Goal: Information Seeking & Learning: Learn about a topic

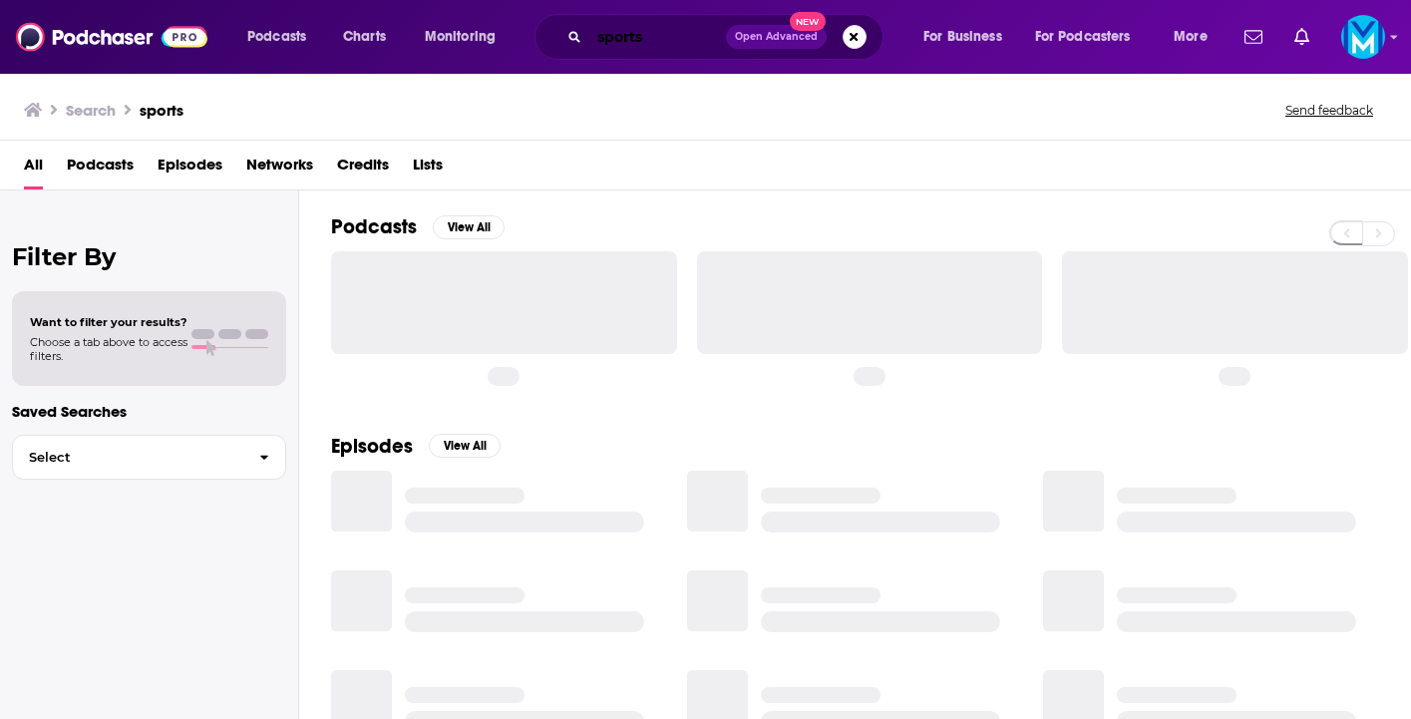
click at [635, 41] on input "sports" at bounding box center [657, 37] width 137 height 32
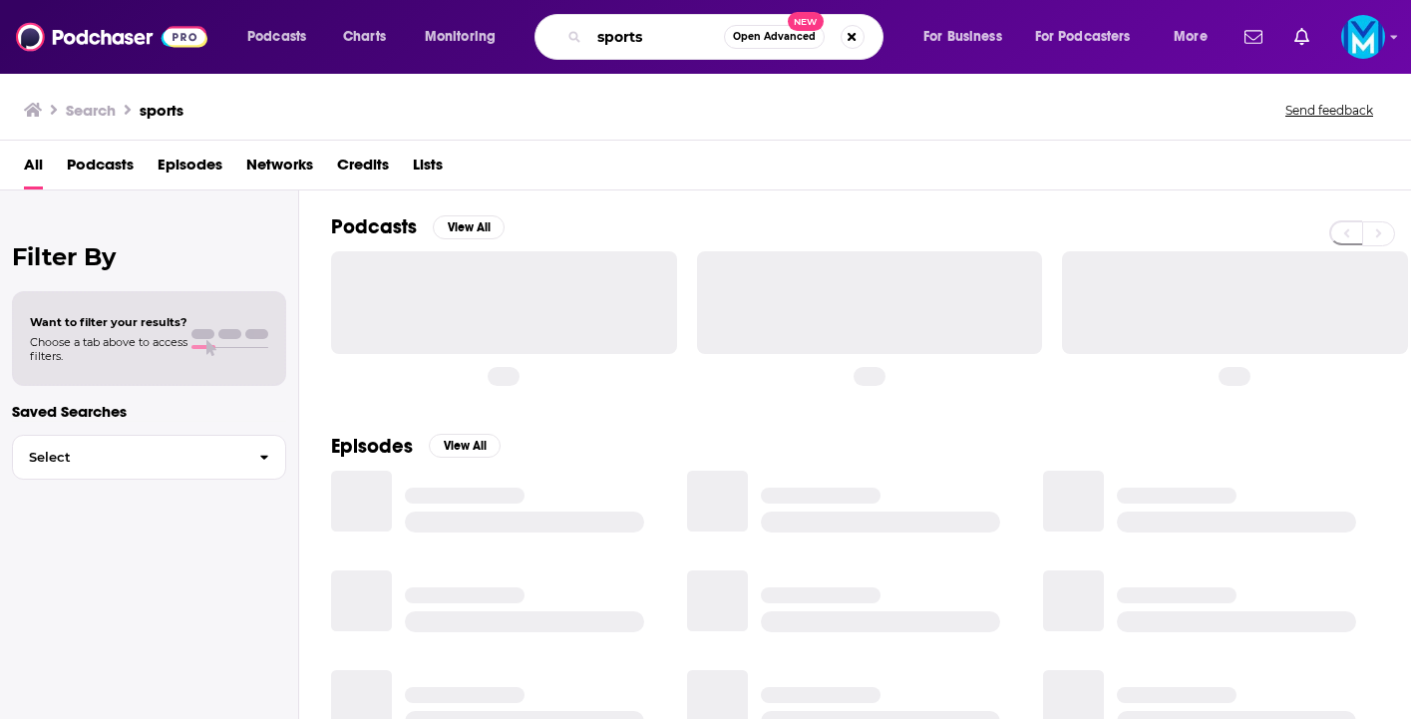
click at [635, 41] on input "sports" at bounding box center [656, 37] width 135 height 32
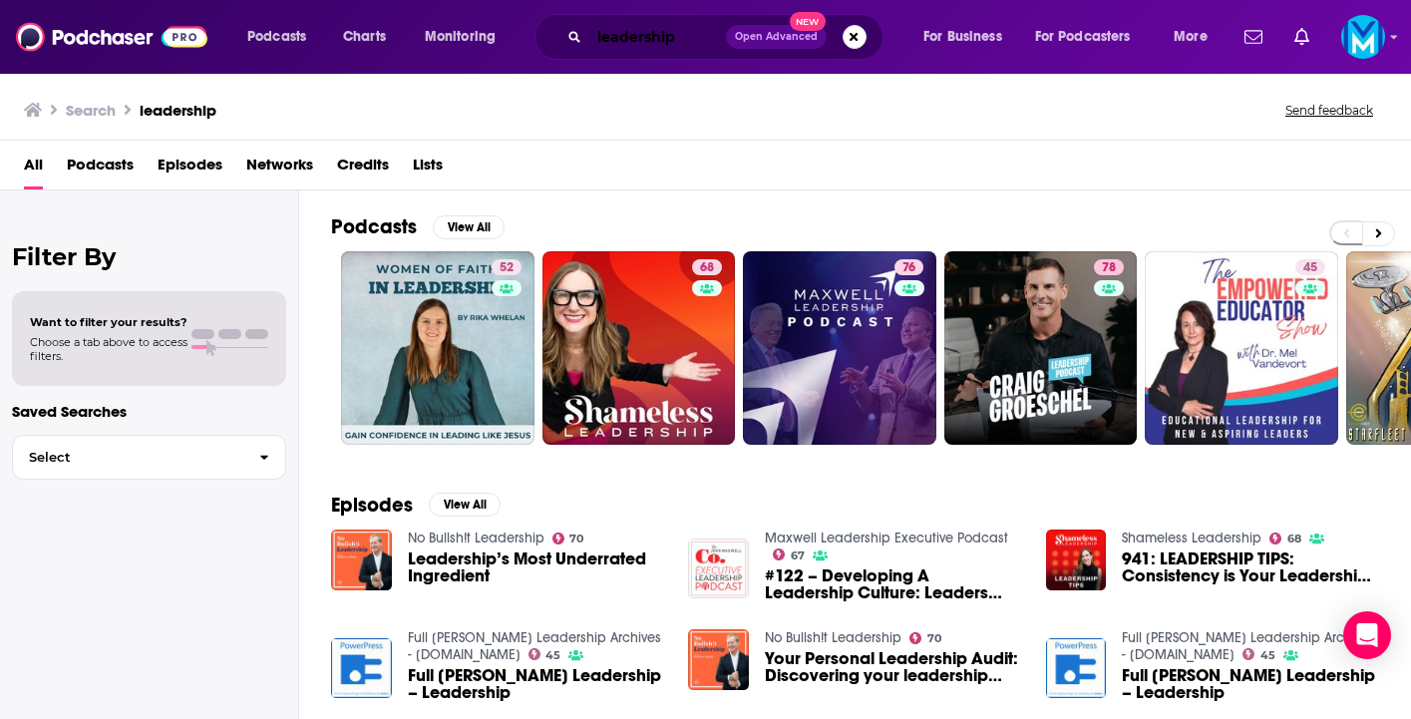
click at [662, 37] on input "leadership" at bounding box center [657, 37] width 137 height 32
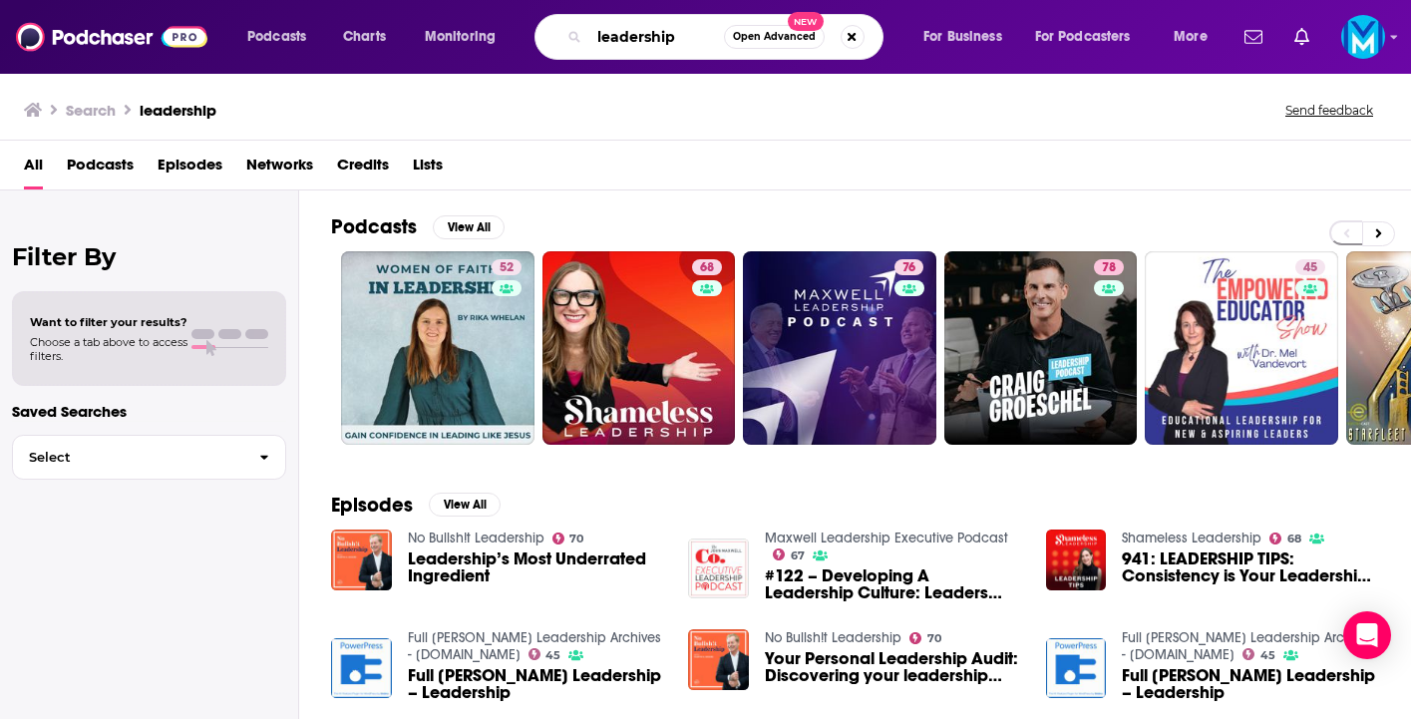
click at [662, 37] on input "leadership" at bounding box center [656, 37] width 135 height 32
type input "CEO"
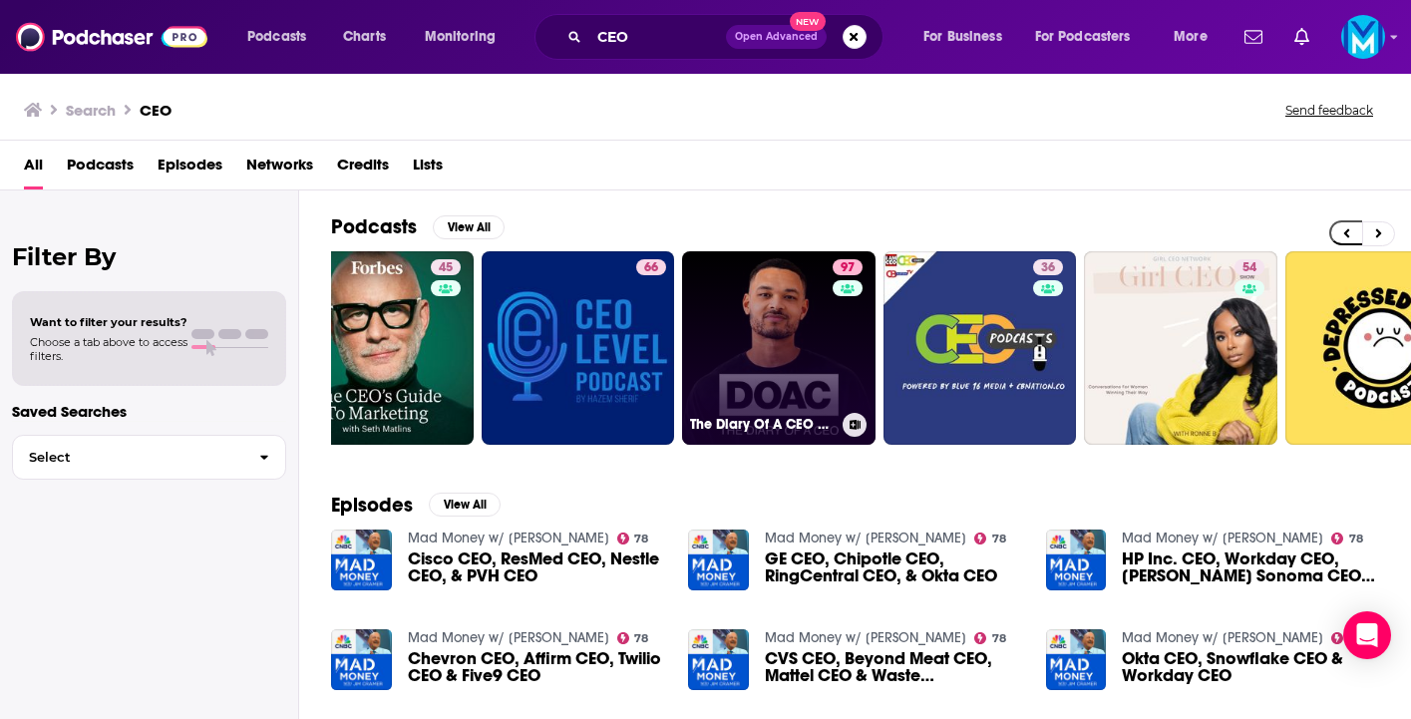
scroll to position [0, 64]
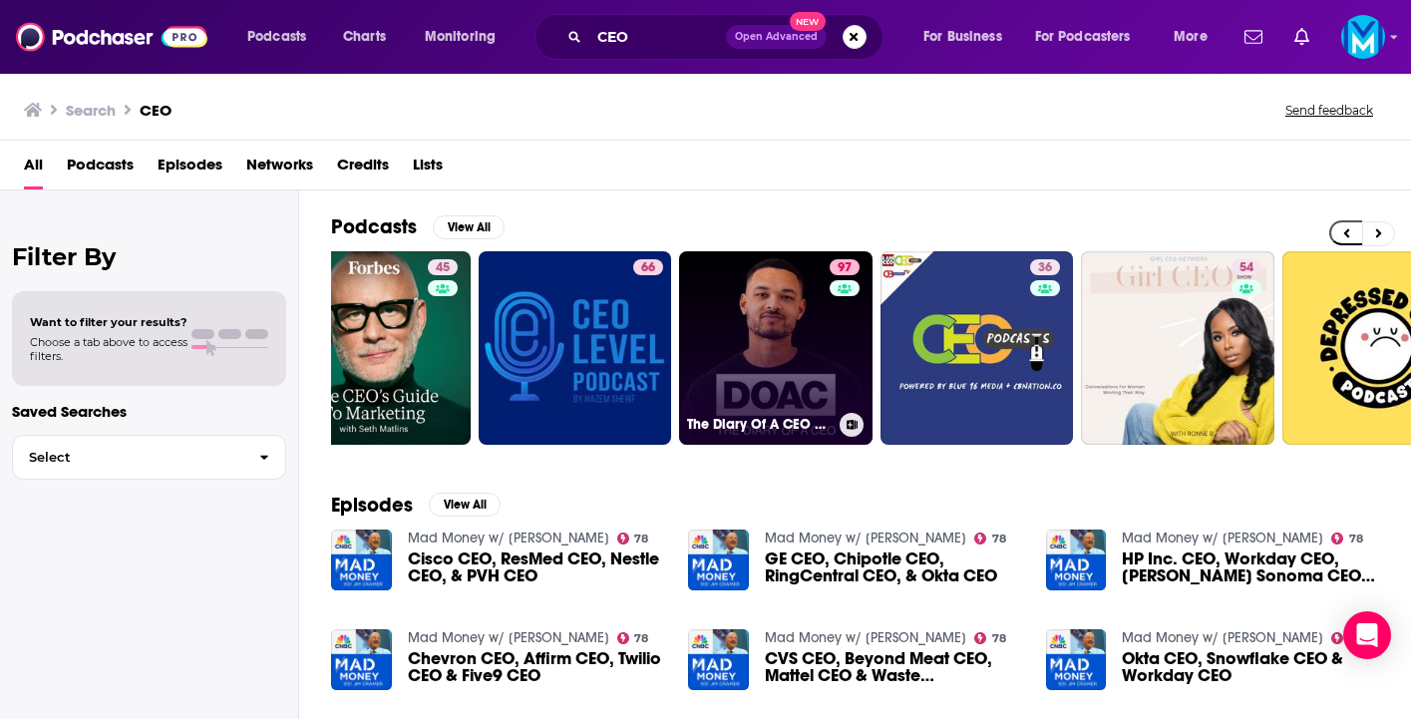
click at [772, 324] on link "97 The Diary Of A CEO with [PERSON_NAME]" at bounding box center [775, 347] width 193 height 193
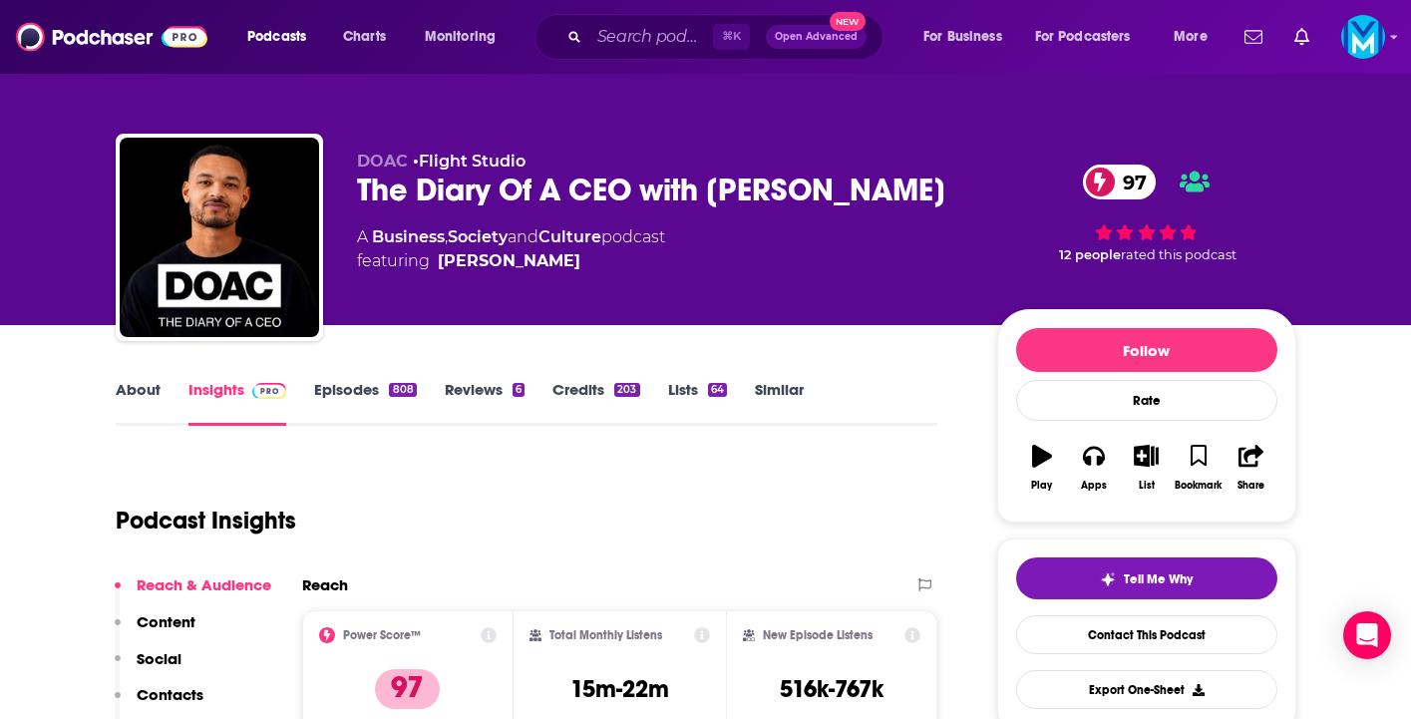
click at [379, 382] on link "Episodes 808" at bounding box center [365, 403] width 102 height 46
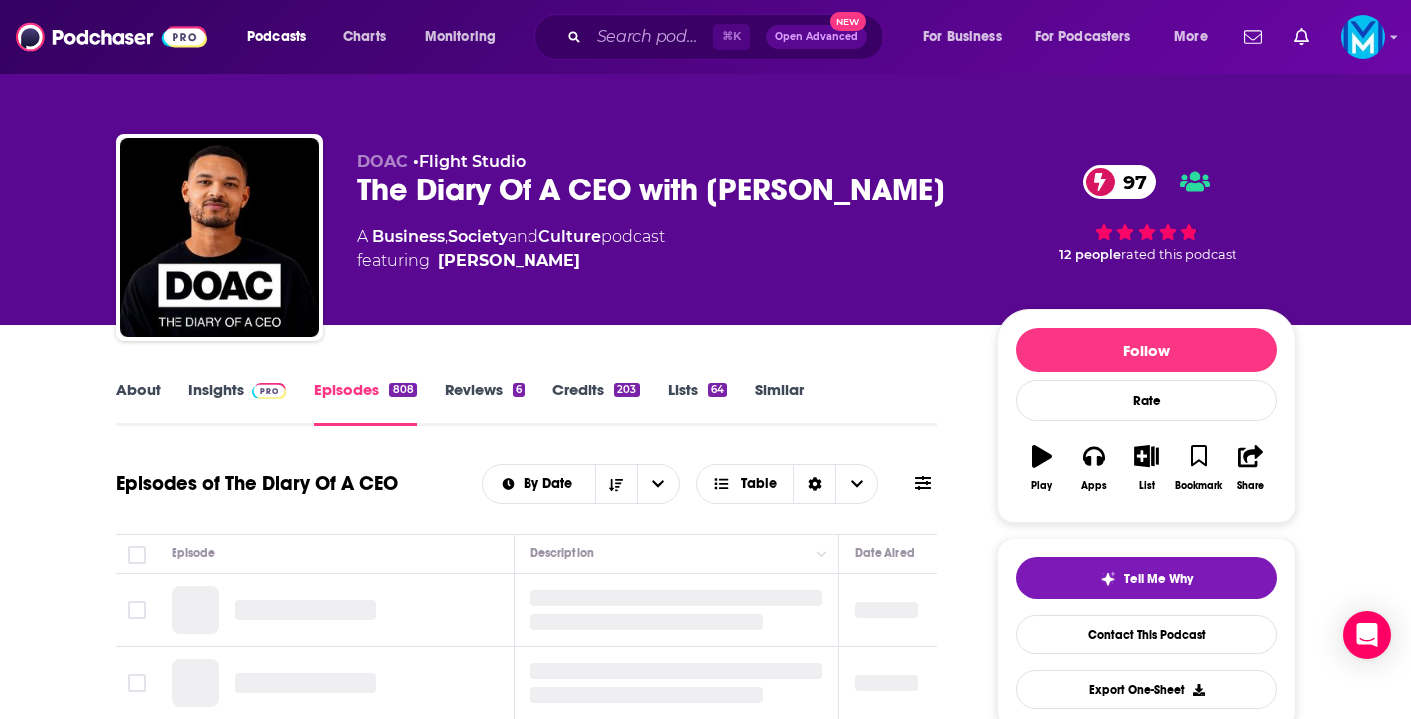
scroll to position [192, 0]
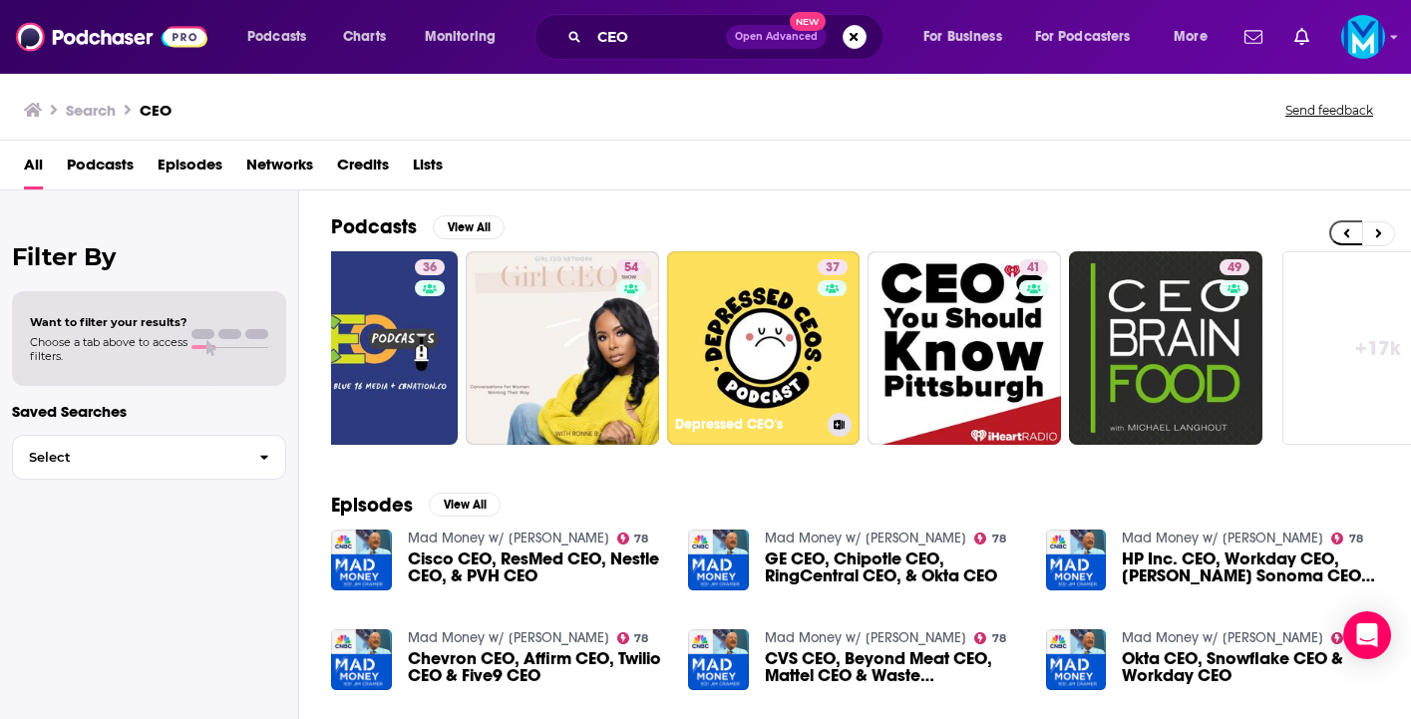
scroll to position [0, 752]
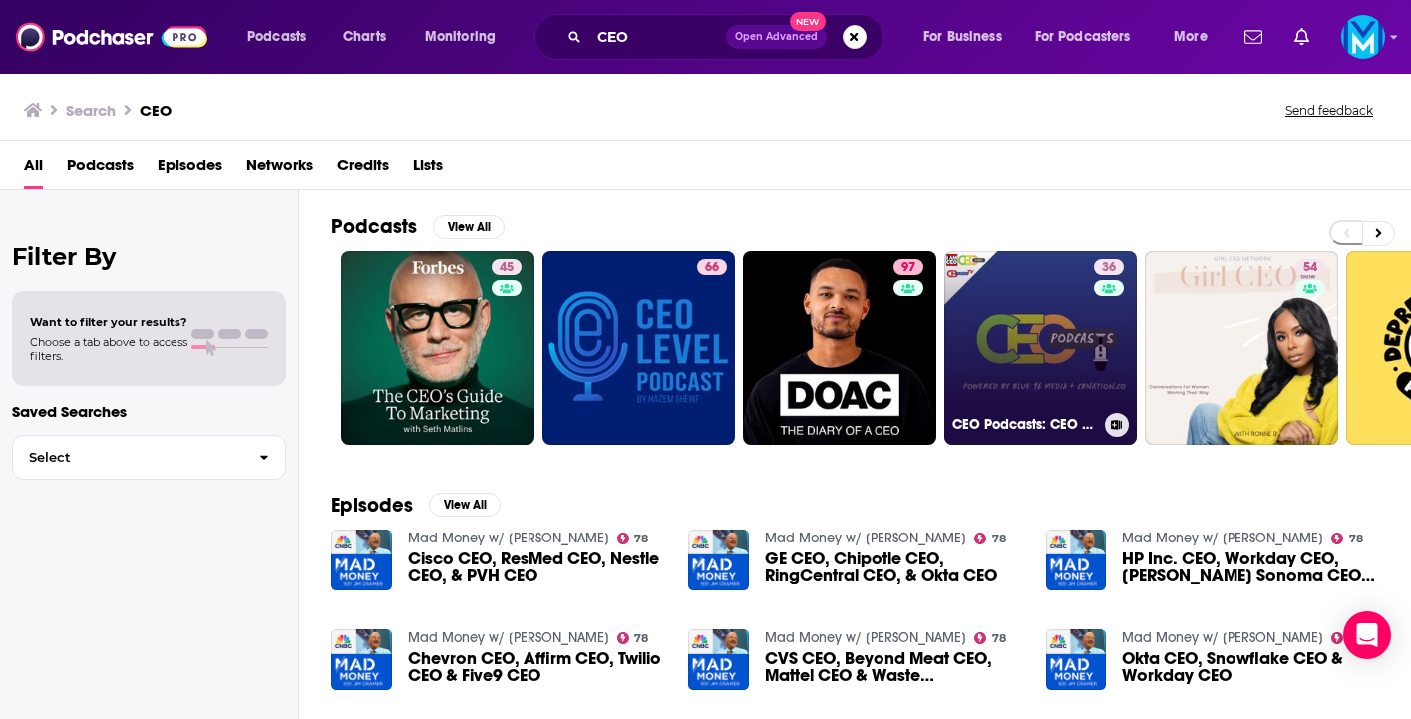
click at [1020, 354] on link "36 CEO Podcasts: CEO Chat Podcast + I AM CEO Podcast Powered by Blue16 Media & …" at bounding box center [1041, 347] width 193 height 193
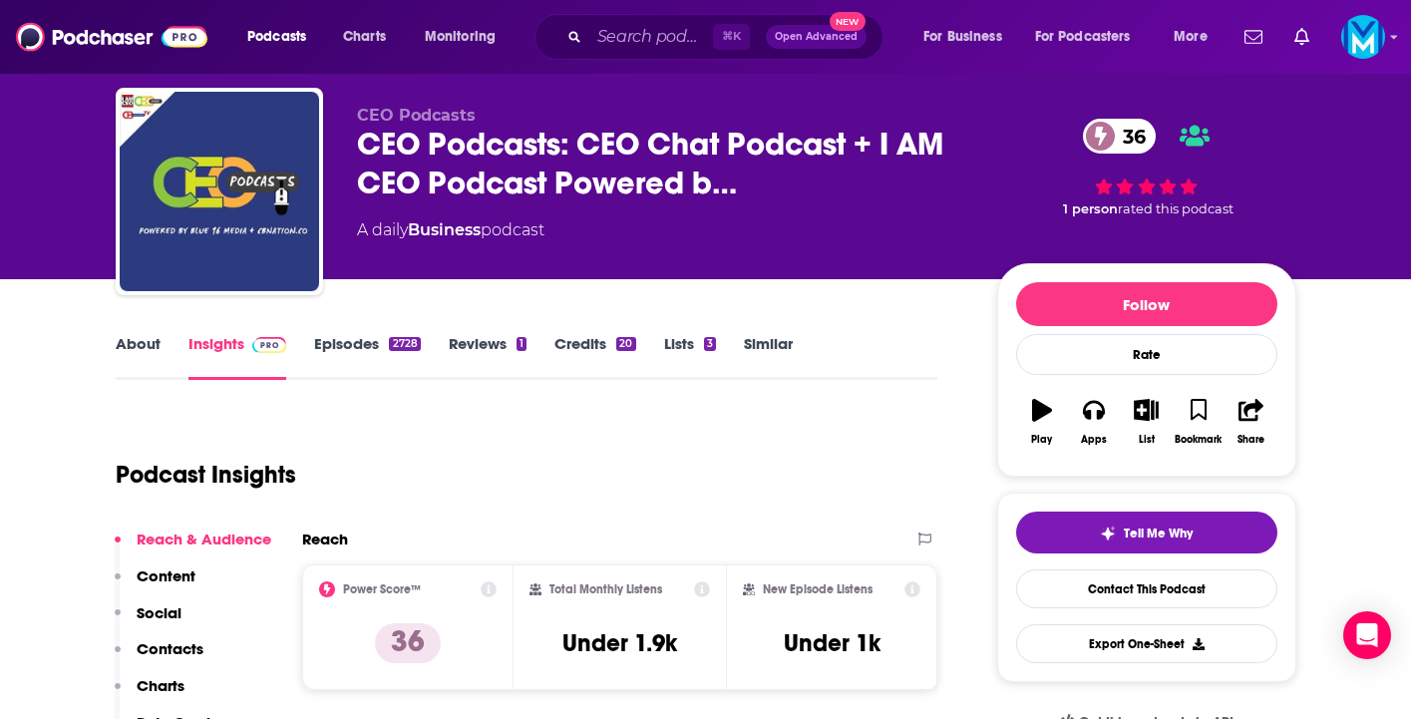
scroll to position [31, 0]
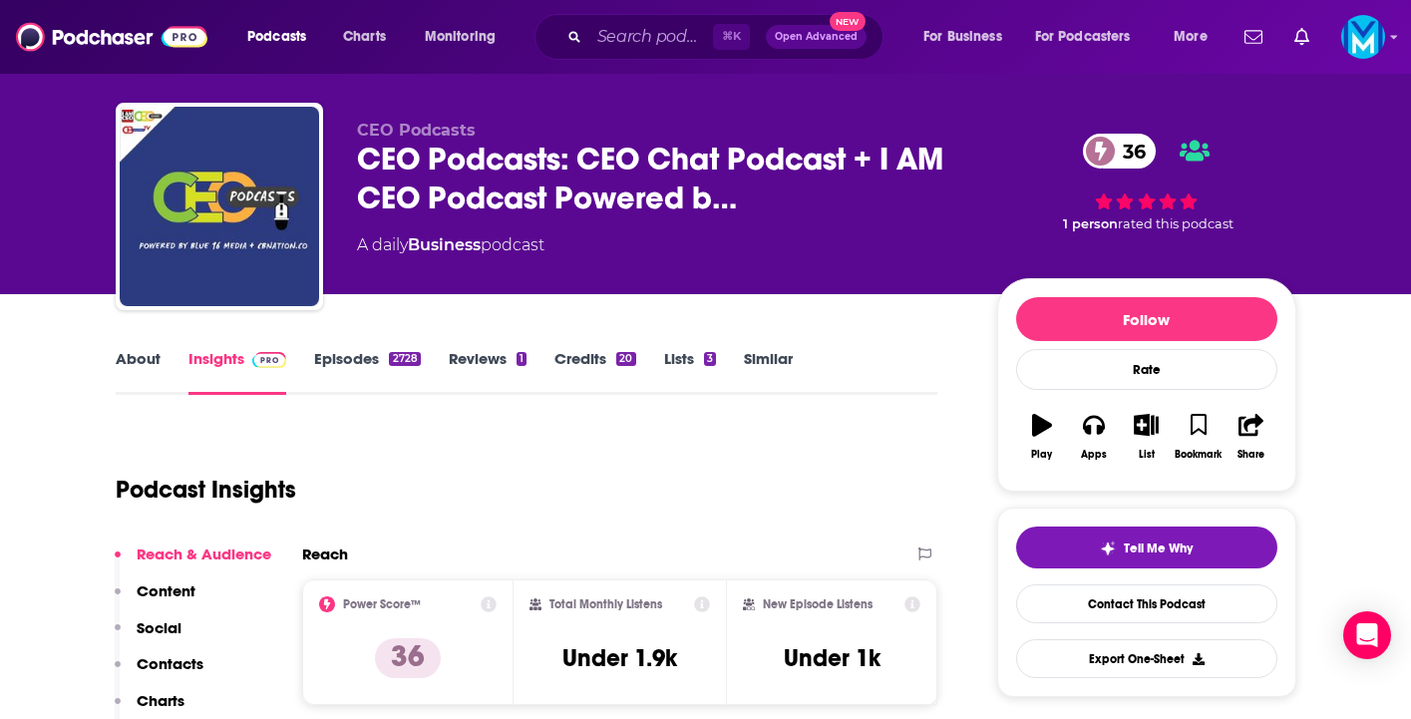
click at [368, 364] on link "Episodes 2728" at bounding box center [367, 372] width 106 height 46
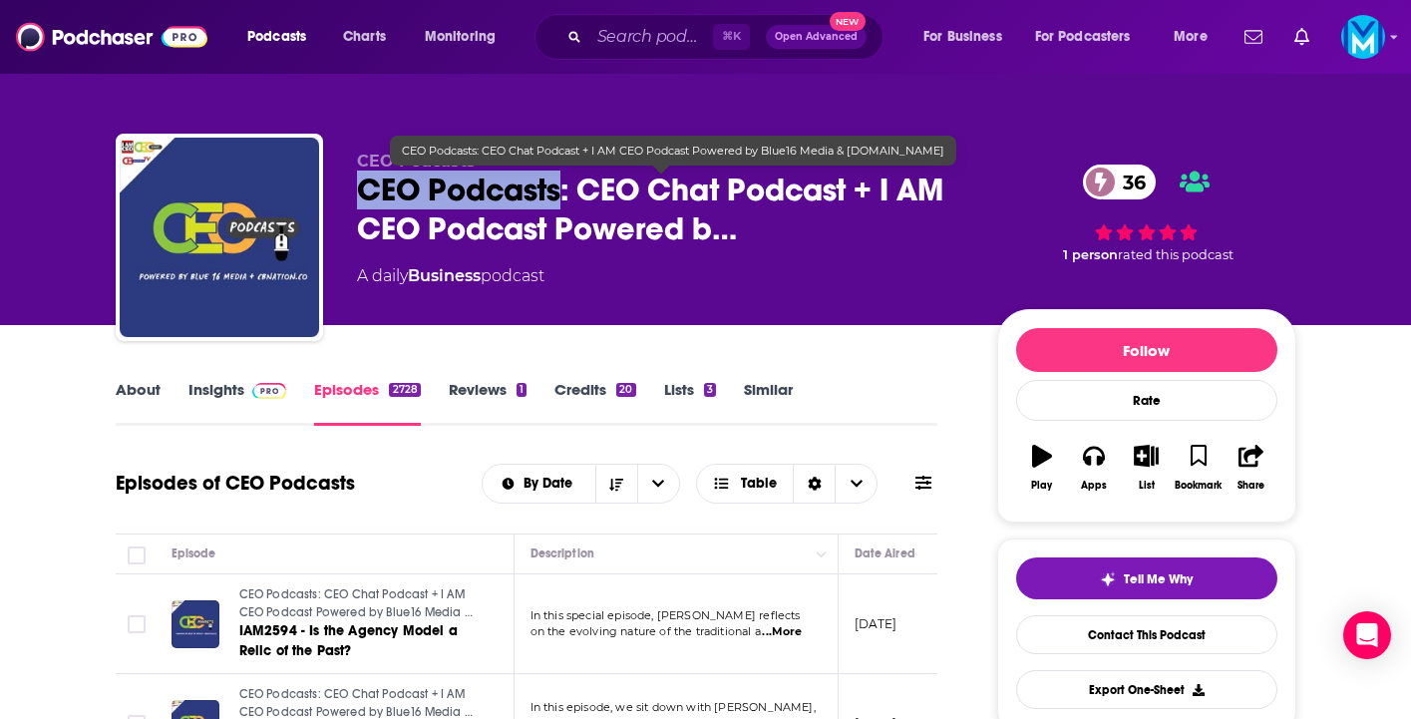
drag, startPoint x: 349, startPoint y: 179, endPoint x: 562, endPoint y: 189, distance: 212.7
click at [562, 189] on div "CEO Podcasts CEO Podcasts: CEO Chat Podcast + I AM CEO Podcast Powered b… 36 A …" at bounding box center [706, 241] width 1181 height 215
copy h2 "CEO Podcasts"
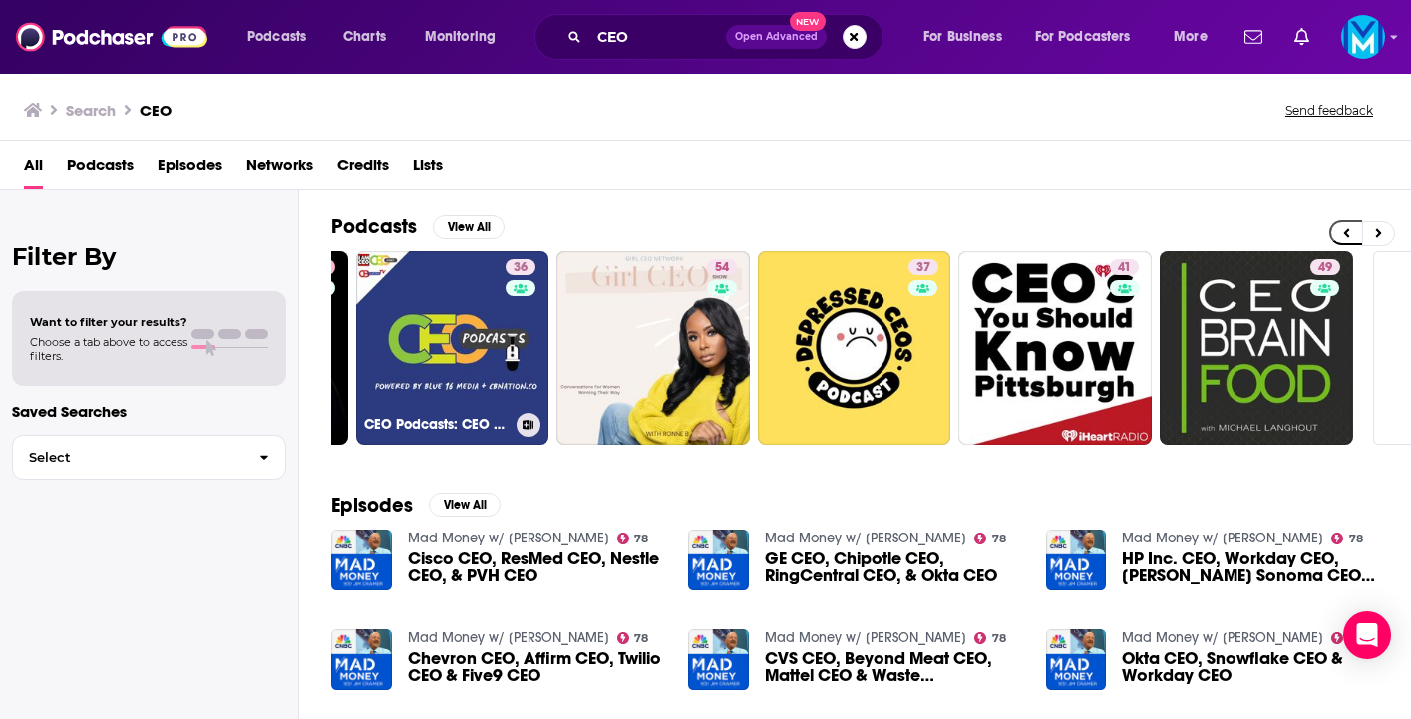
scroll to position [0, 752]
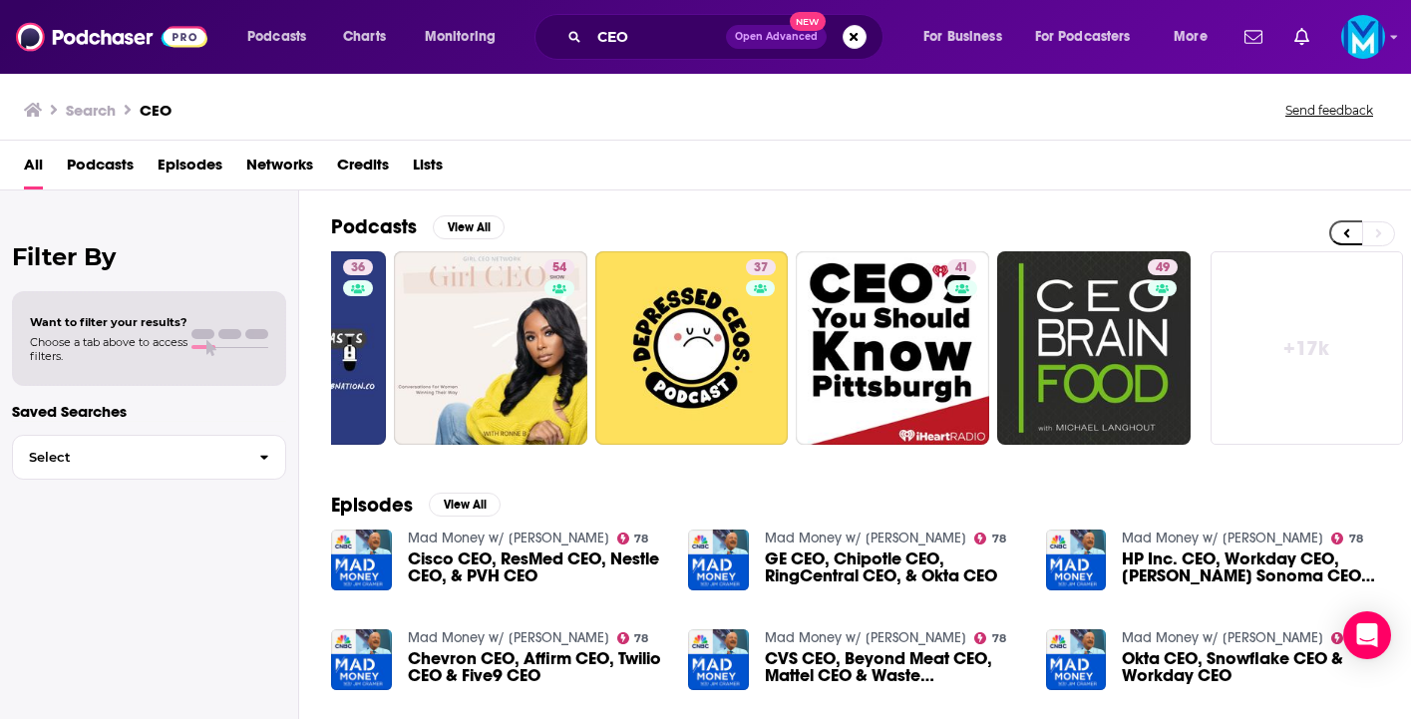
click at [1332, 344] on link "+ 17k" at bounding box center [1307, 347] width 193 height 193
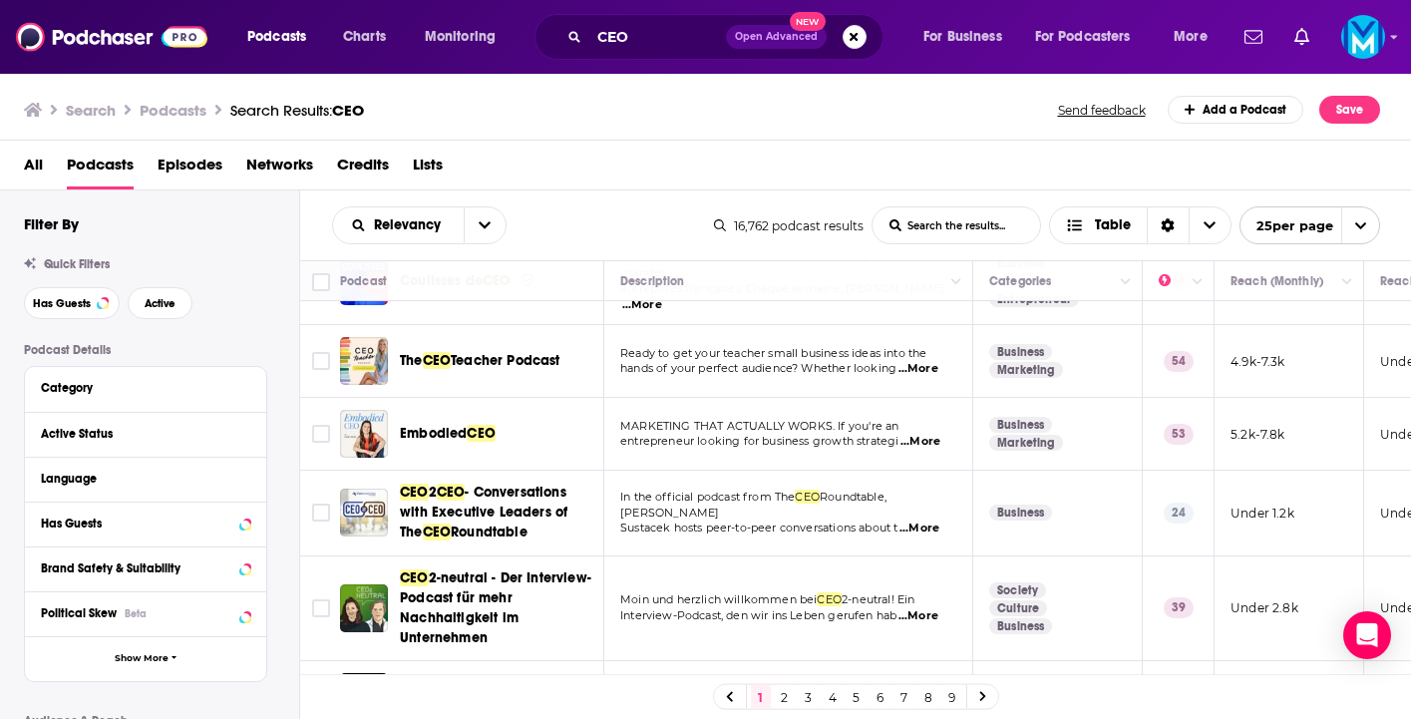
scroll to position [851, 0]
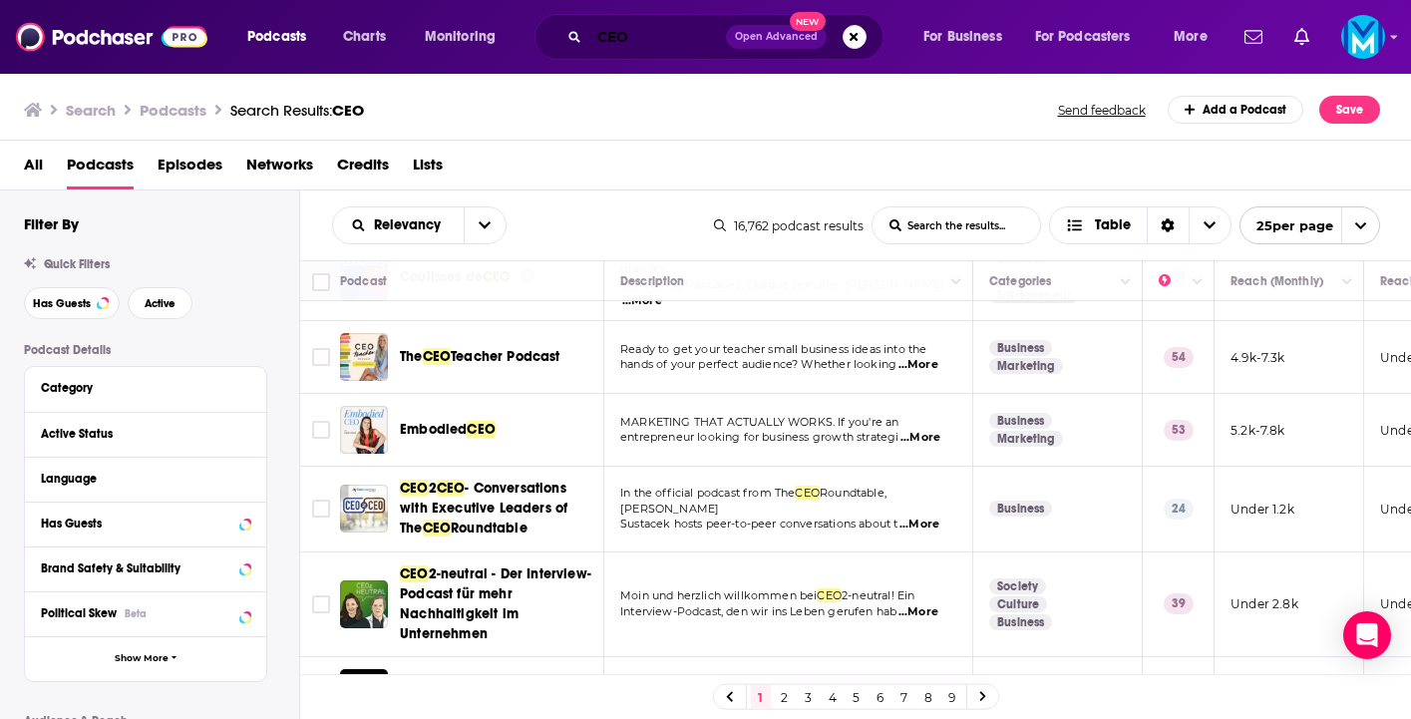
click at [650, 34] on input "CEO" at bounding box center [657, 37] width 137 height 32
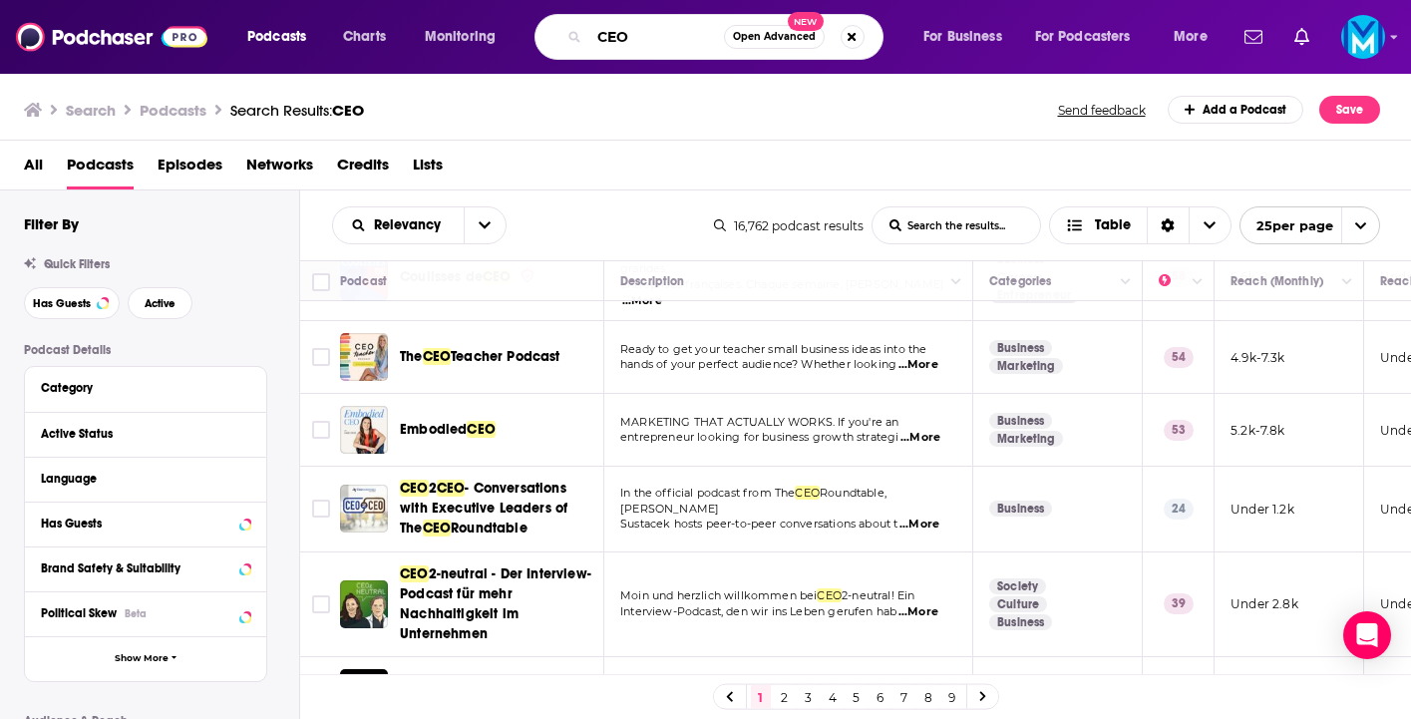
click at [650, 34] on input "CEO" at bounding box center [656, 37] width 135 height 32
type input "real estate"
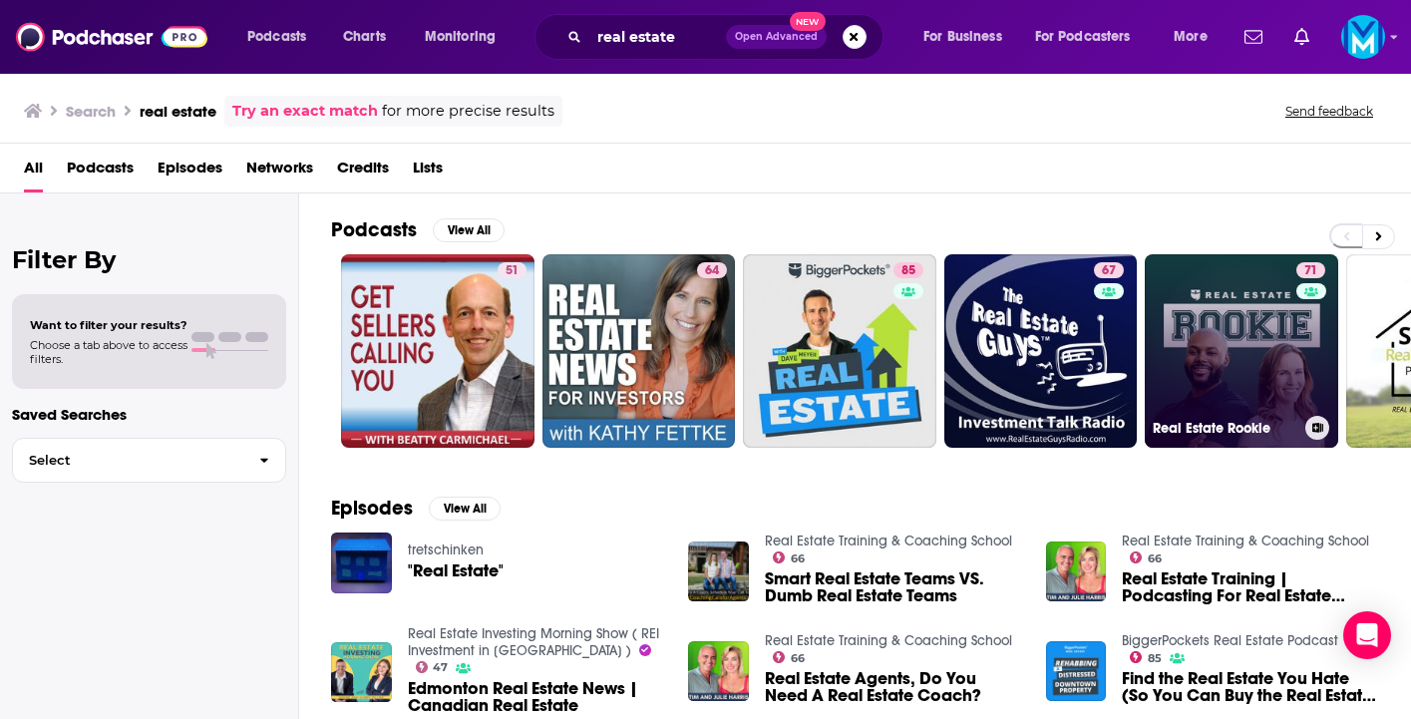
click at [1217, 335] on link "71 Real Estate Rookie" at bounding box center [1241, 350] width 193 height 193
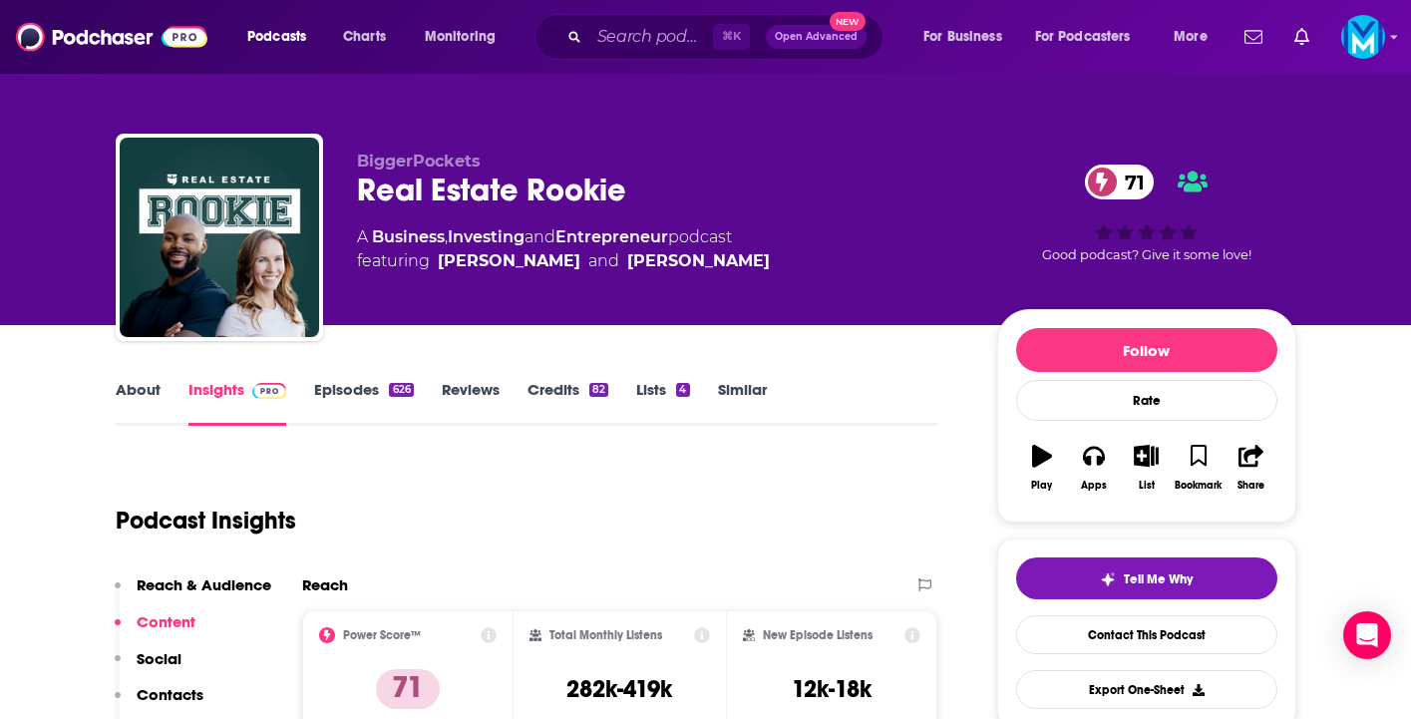
click at [354, 389] on link "Episodes 626" at bounding box center [363, 403] width 99 height 46
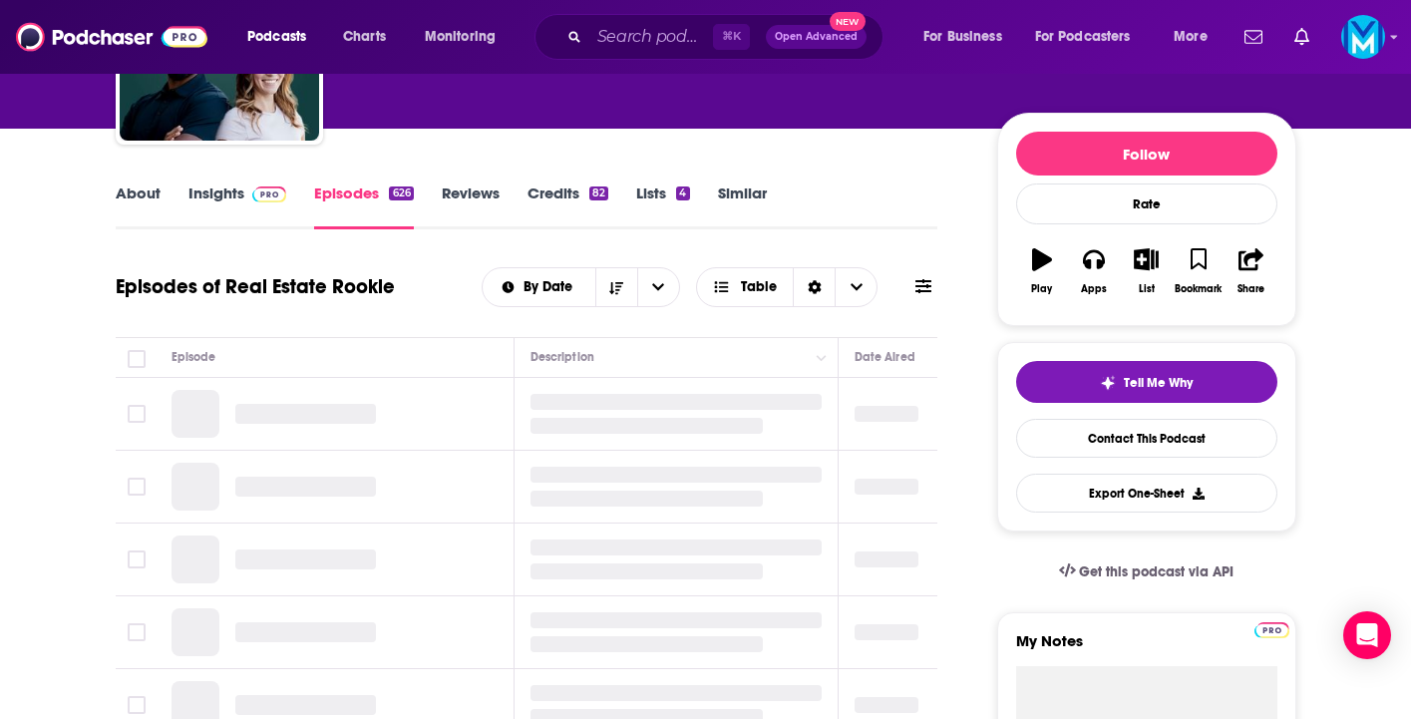
scroll to position [197, 0]
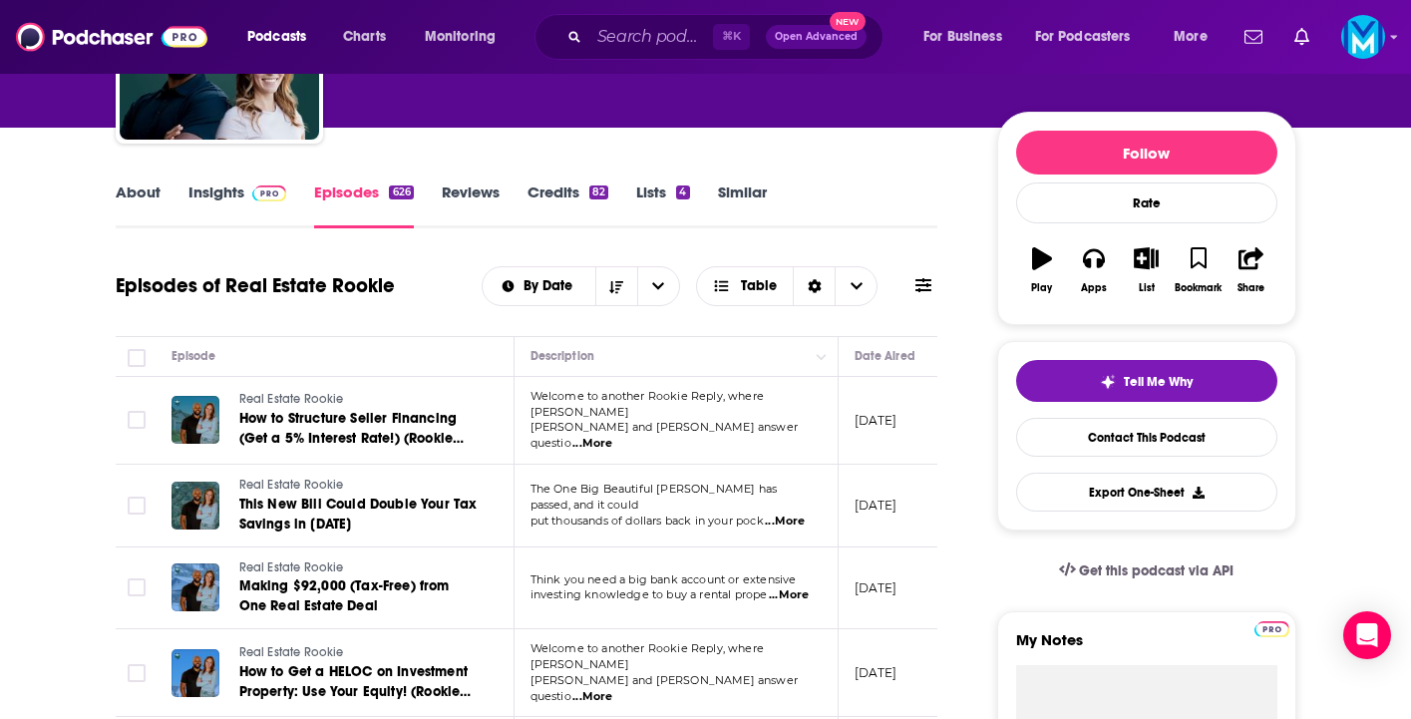
click at [136, 195] on link "About" at bounding box center [138, 206] width 45 height 46
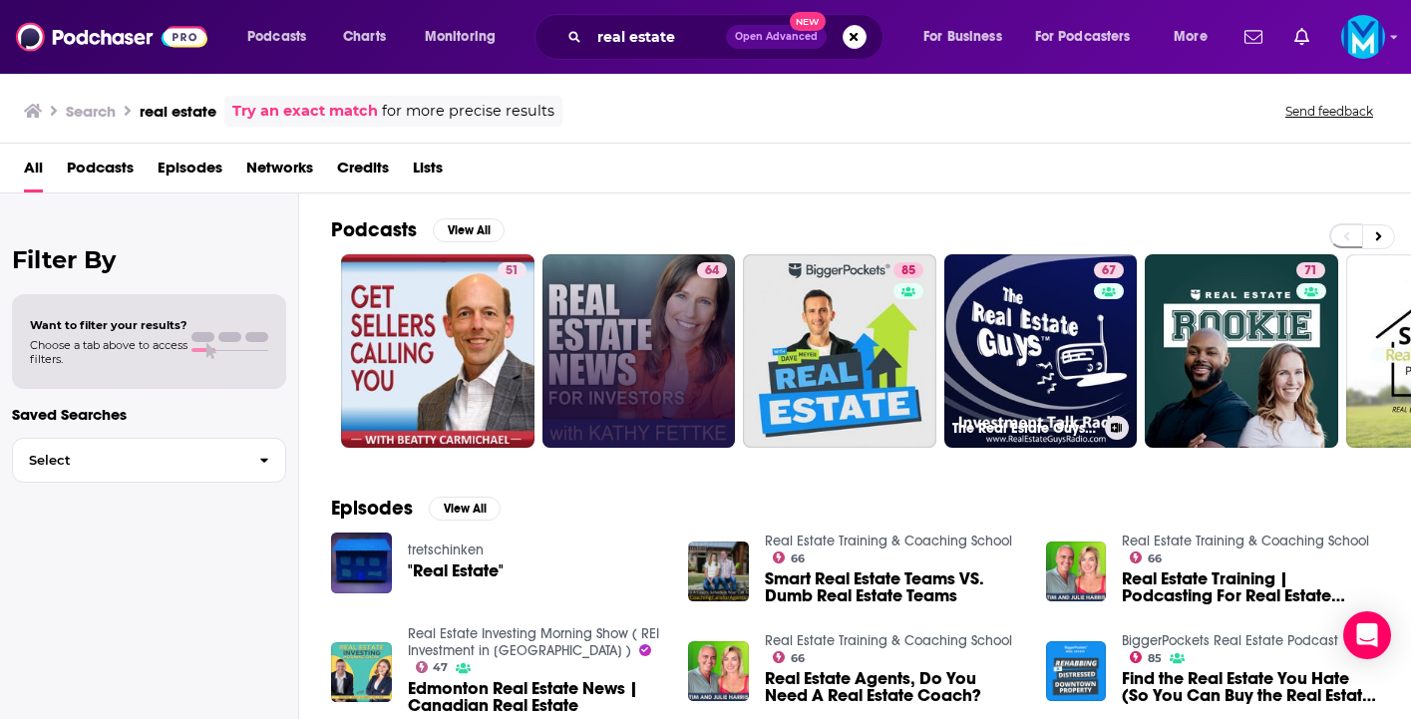
scroll to position [0, 1]
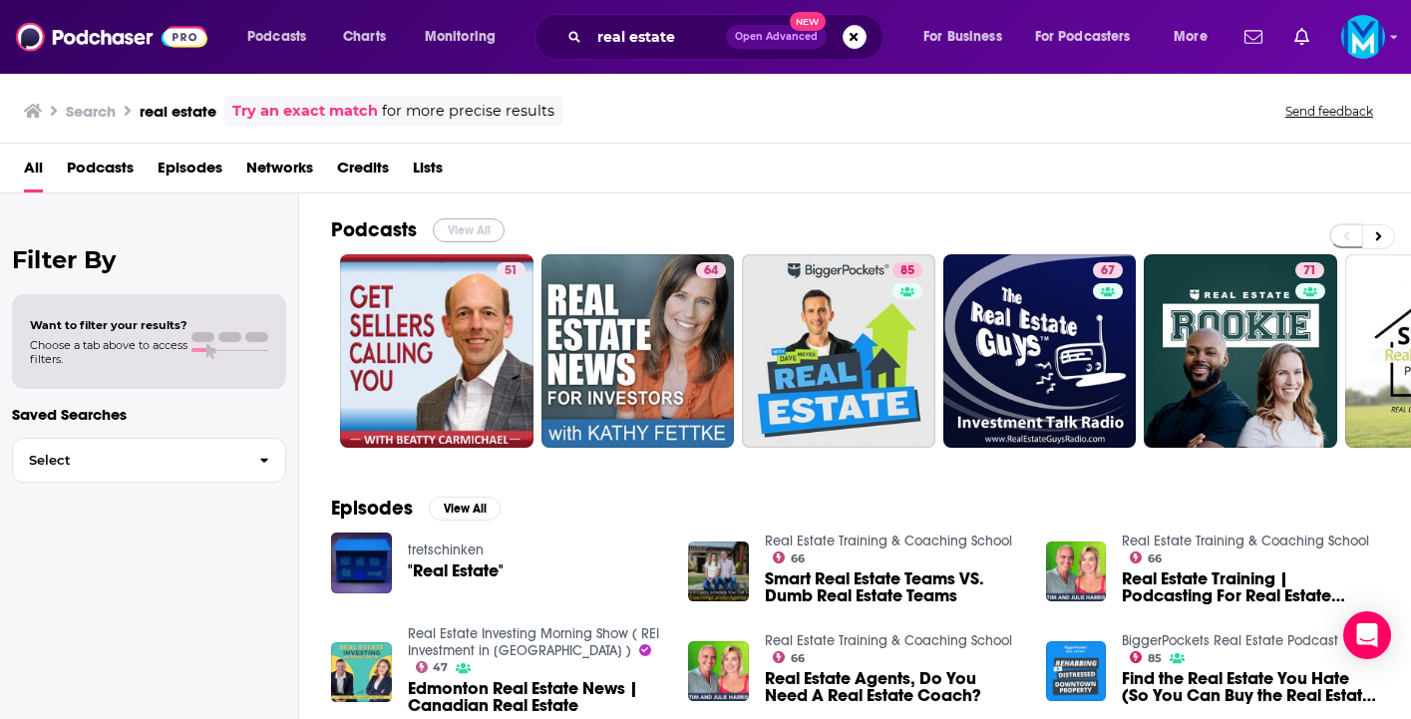
click at [450, 232] on button "View All" at bounding box center [469, 230] width 72 height 24
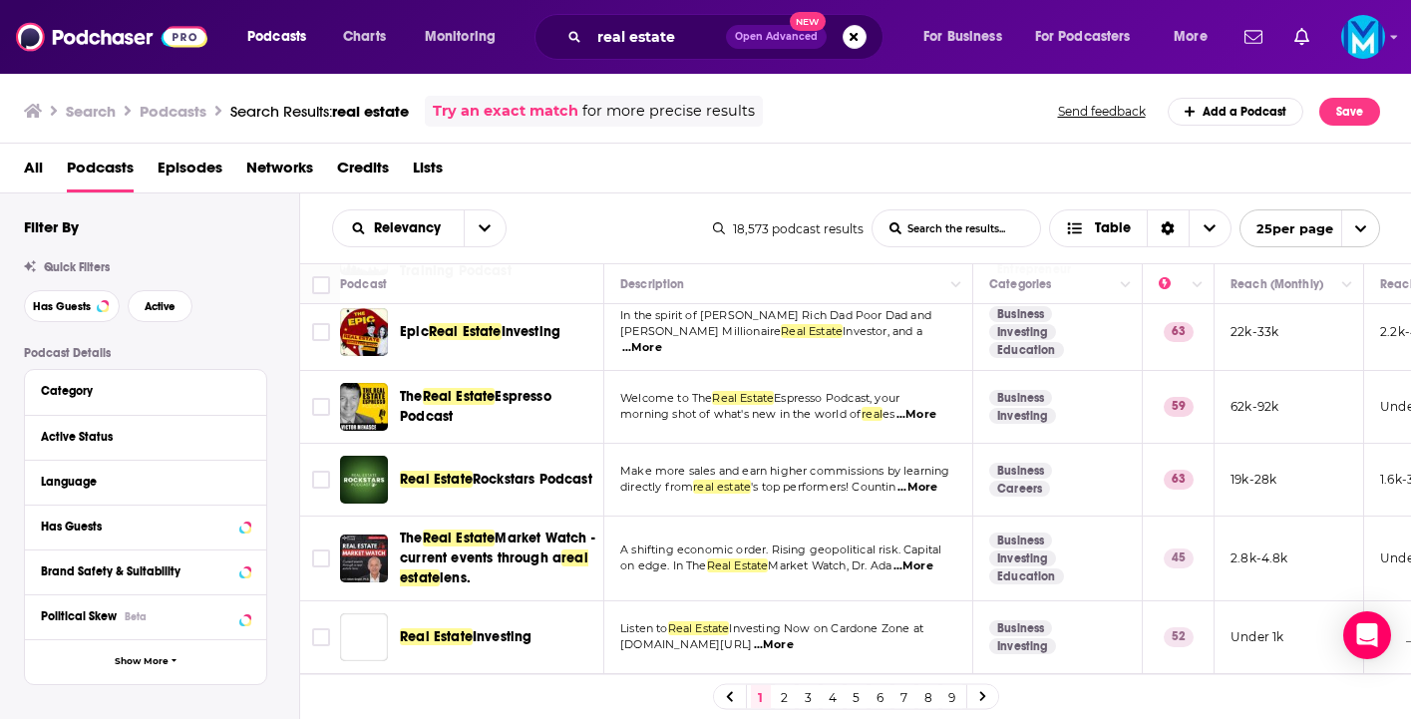
scroll to position [1247, 0]
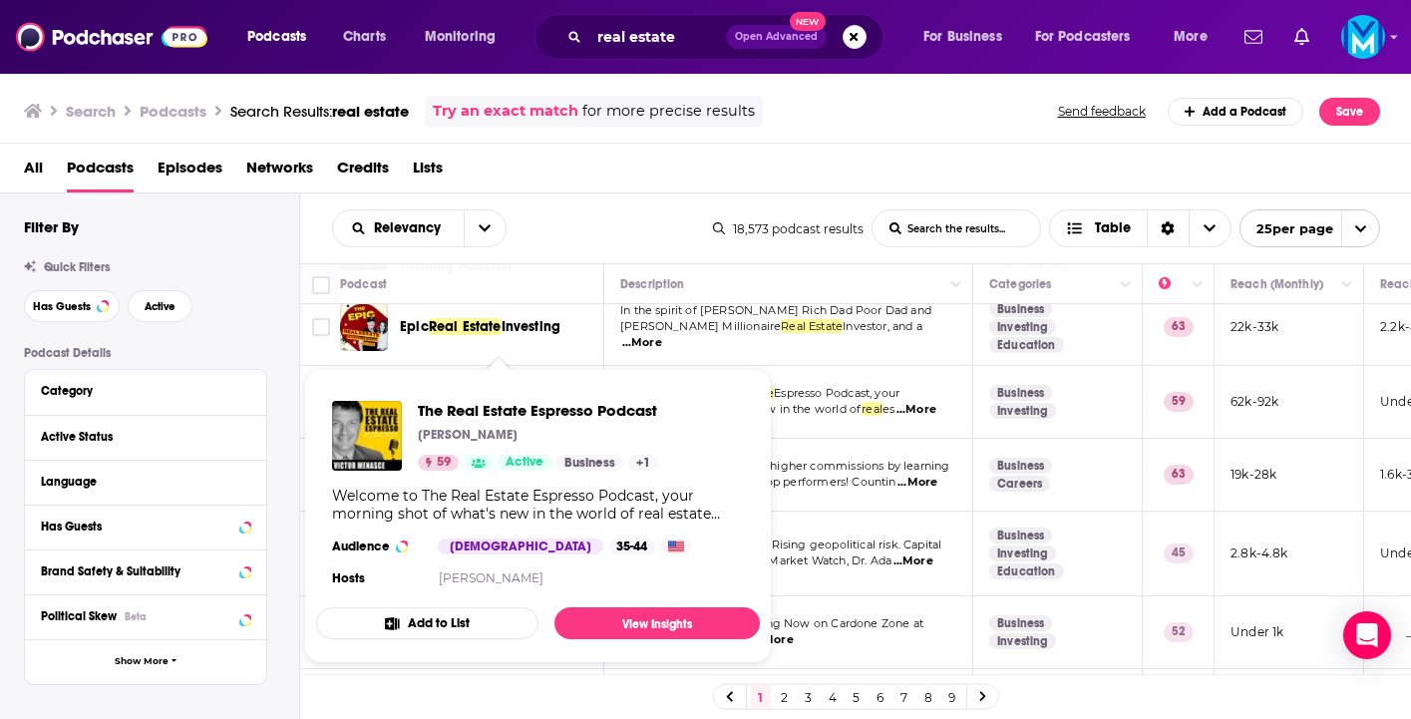
click at [515, 366] on span "The Real Estate Espresso Podcast [PERSON_NAME] 59 Active Business + 1 Welcome t…" at bounding box center [538, 516] width 468 height 318
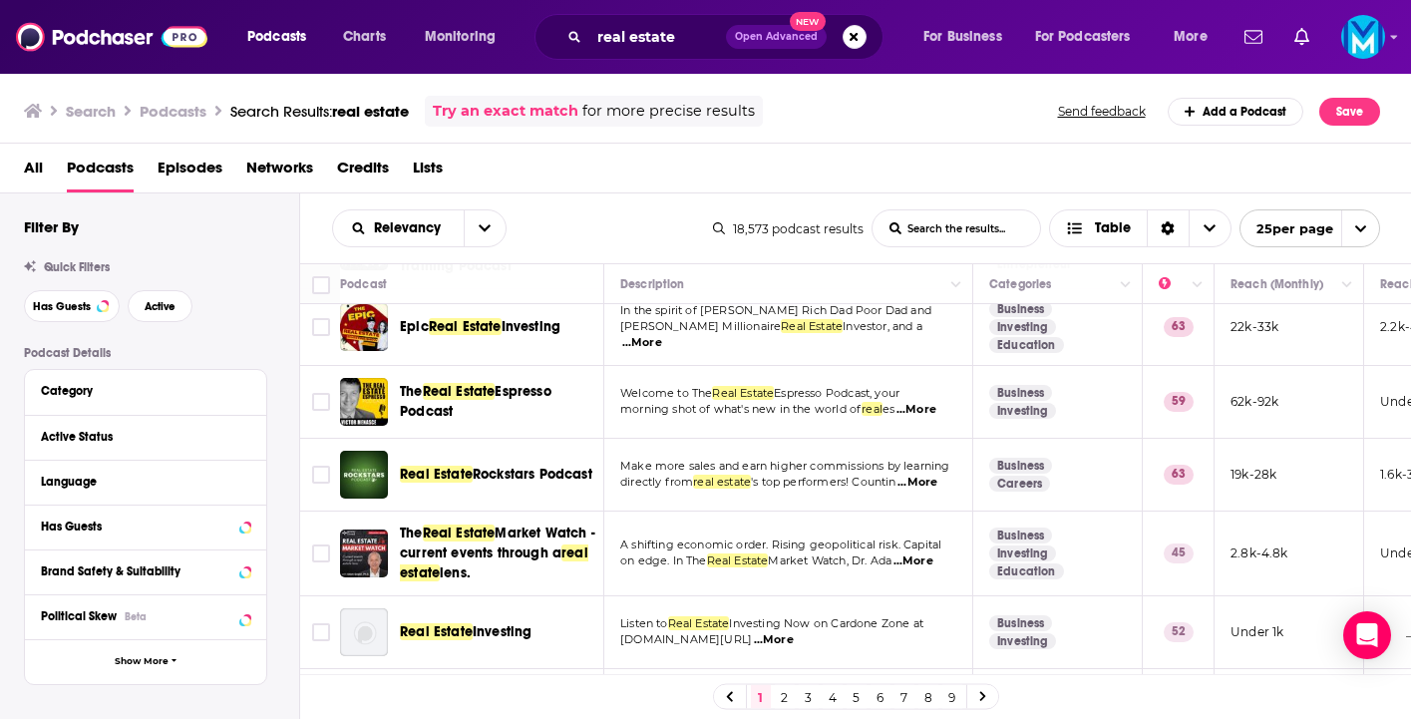
click at [410, 371] on div "Podcasts Charts Monitoring real estate Open Advanced New For Business For Podca…" at bounding box center [705, 359] width 1411 height 719
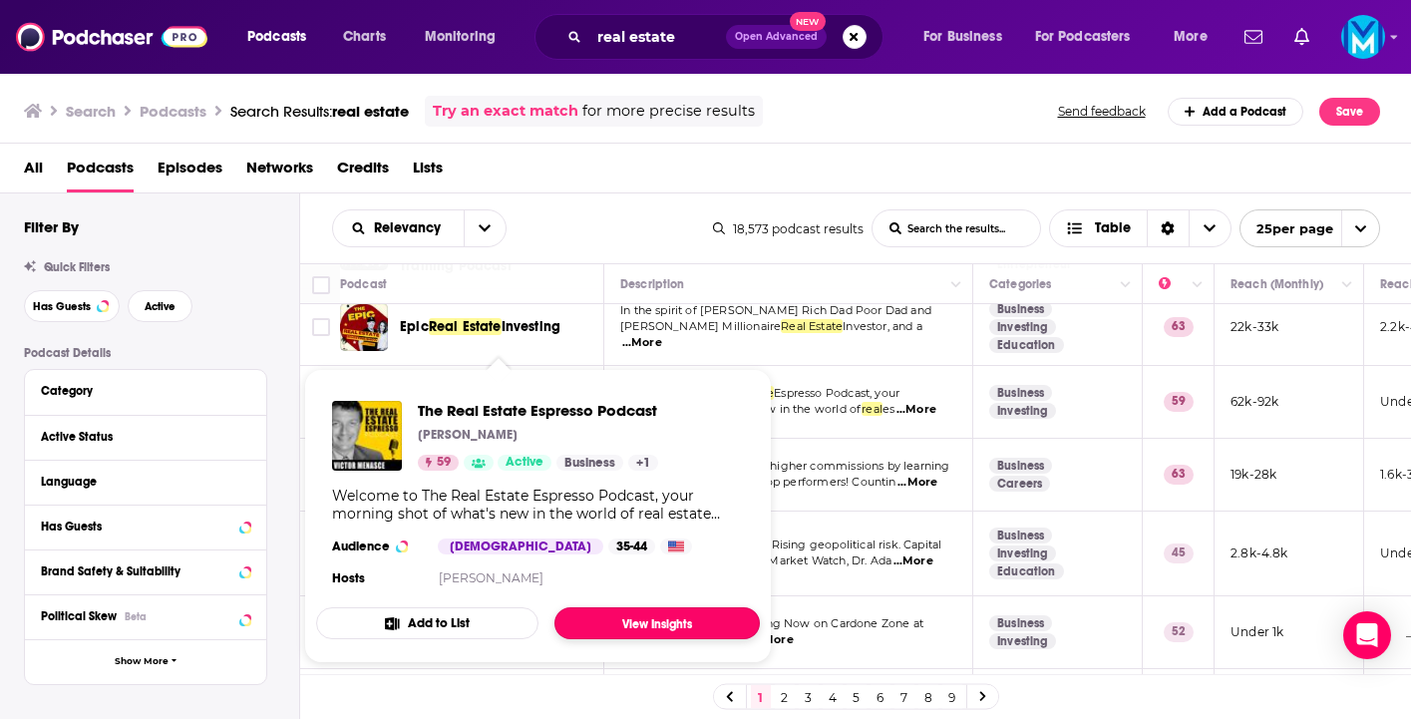
click at [659, 616] on link "View Insights" at bounding box center [657, 623] width 205 height 32
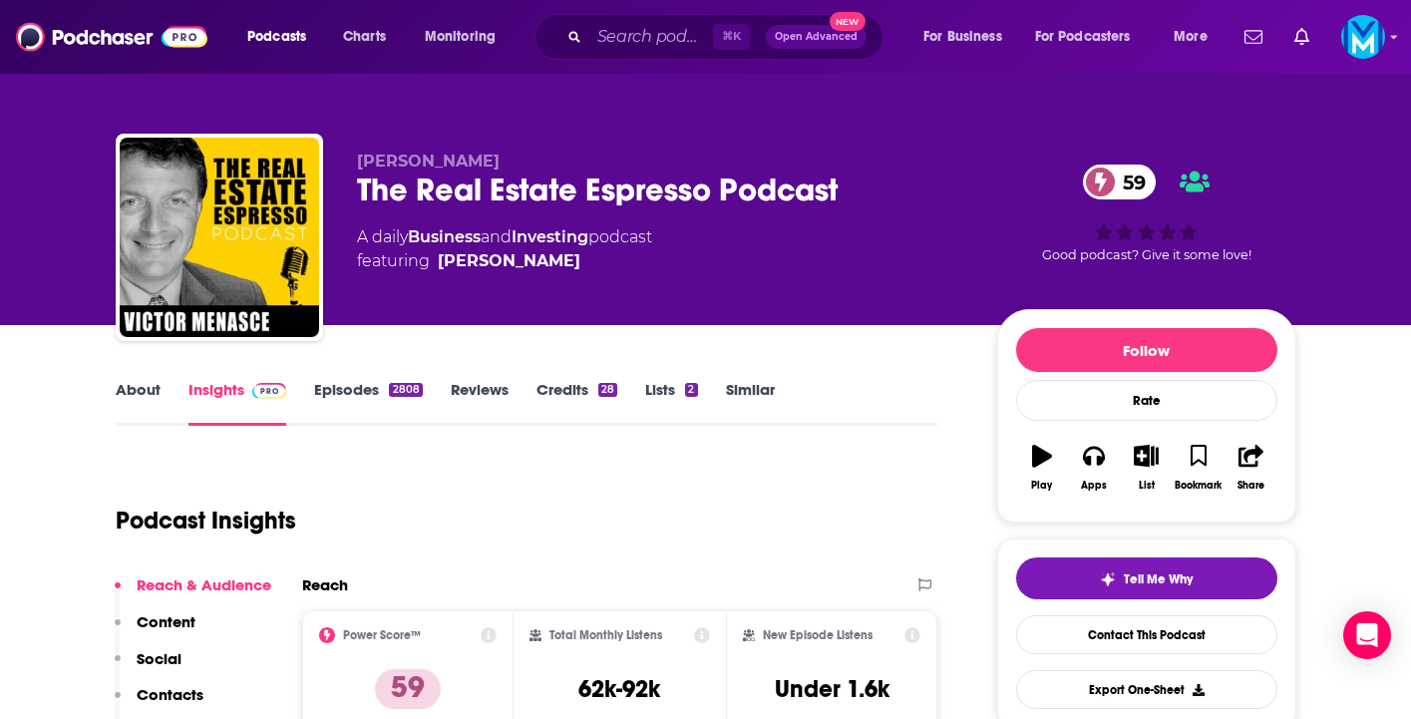
click at [149, 377] on div "About Insights Episodes 2808 Reviews Credits 28 Lists 2 Similar" at bounding box center [527, 401] width 823 height 49
click at [137, 385] on link "About" at bounding box center [138, 403] width 45 height 46
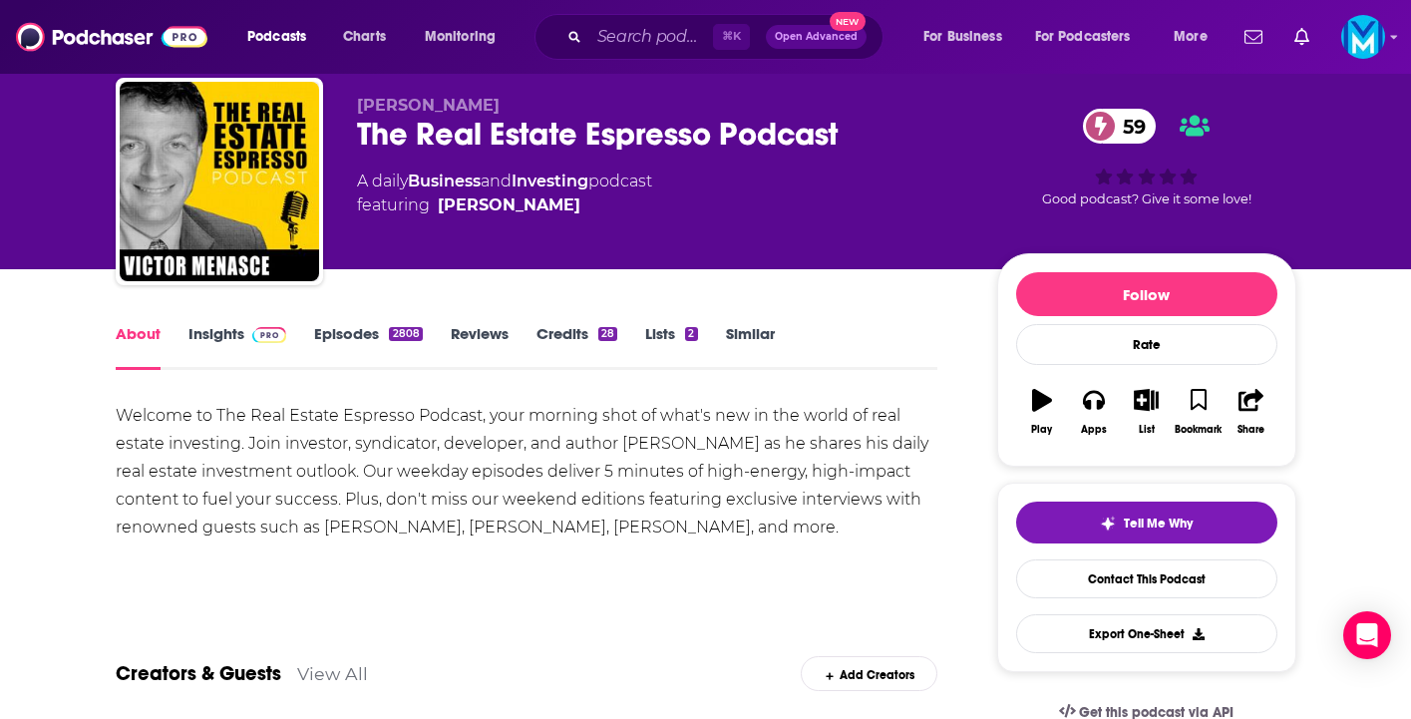
scroll to position [59, 0]
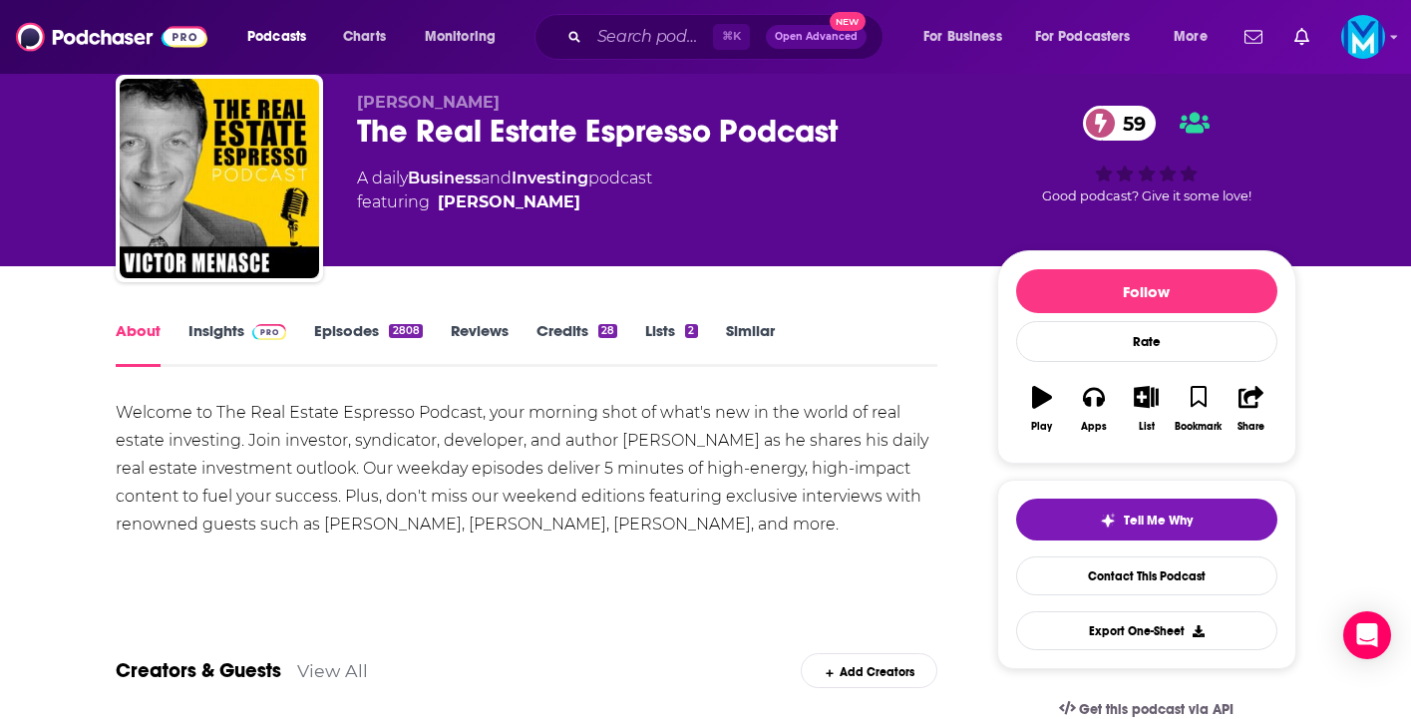
click at [558, 129] on div "The Real Estate Espresso Podcast 59" at bounding box center [661, 131] width 608 height 39
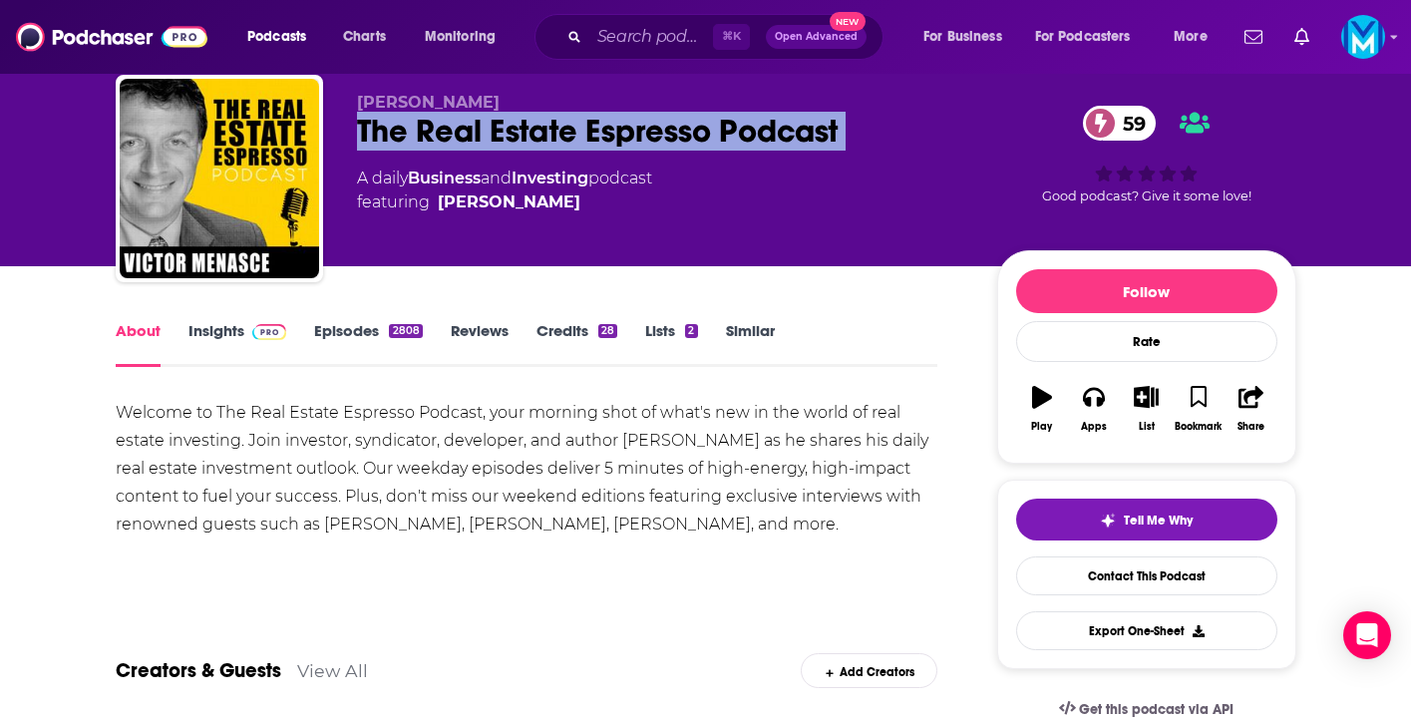
click at [558, 129] on div "The Real Estate Espresso Podcast 59" at bounding box center [661, 131] width 608 height 39
copy div "The Real Estate Espresso Podcast 59"
